Goal: Transaction & Acquisition: Obtain resource

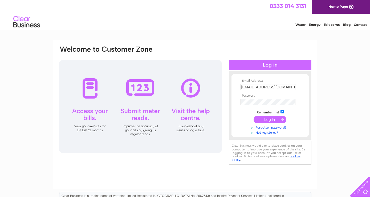
click at [272, 119] on input "submit" at bounding box center [270, 119] width 33 height 7
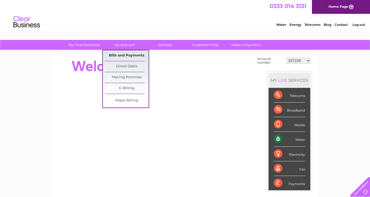
click at [127, 56] on link "Bills and Payments" at bounding box center [127, 55] width 44 height 11
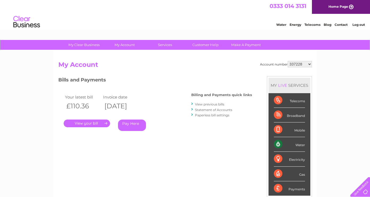
click at [288, 61] on select "337228 382500 439338 442724 442887 444861 444869 445778 447015 452092 452130 45…" at bounding box center [300, 64] width 24 height 6
select select "30308605"
click option "30308605" at bounding box center [0, 0] width 0 height 0
click at [99, 123] on link "." at bounding box center [87, 124] width 46 height 8
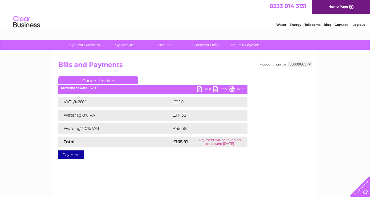
click at [207, 88] on link "PDF" at bounding box center [205, 90] width 16 height 8
click at [288, 61] on select "337228 382500 439338 442724 442887 444861 444869 445778 447015 452092 452130 45…" at bounding box center [300, 64] width 24 height 6
select select "30290448"
click option "30290448" at bounding box center [0, 0] width 0 height 0
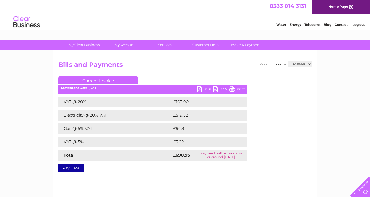
click at [118, 160] on td "Total" at bounding box center [115, 155] width 114 height 11
click at [207, 89] on link "PDF" at bounding box center [205, 90] width 16 height 8
click at [288, 61] on select "337228 382500 439338 442724 442887 444861 444869 445778 447015 452092 452130 45…" at bounding box center [300, 64] width 24 height 6
select select "30290443"
click option "30290443" at bounding box center [0, 0] width 0 height 0
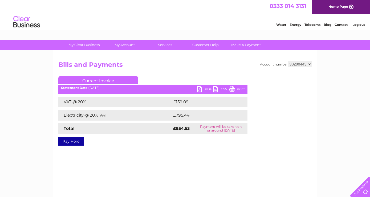
click at [207, 89] on link "PDF" at bounding box center [205, 90] width 16 height 8
click at [288, 61] on select "337228 382500 439338 442724 442887 444861 444869 445778 447015 452092 452130 45…" at bounding box center [300, 64] width 24 height 6
select select "30290439"
click option "30290439" at bounding box center [0, 0] width 0 height 0
click at [209, 87] on link "PDF" at bounding box center [205, 90] width 16 height 8
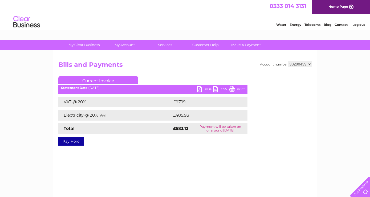
click at [288, 61] on select "337228 382500 439338 442724 442887 444861 444869 445778 447015 452092 452130 45…" at bounding box center [300, 64] width 24 height 6
select select "30290450"
click option "30290450" at bounding box center [0, 0] width 0 height 0
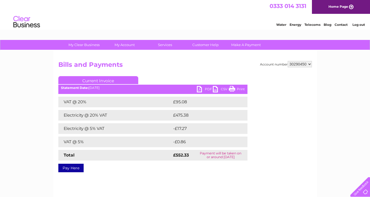
click at [209, 89] on link "PDF" at bounding box center [205, 90] width 16 height 8
